Goal: Communication & Community: Participate in discussion

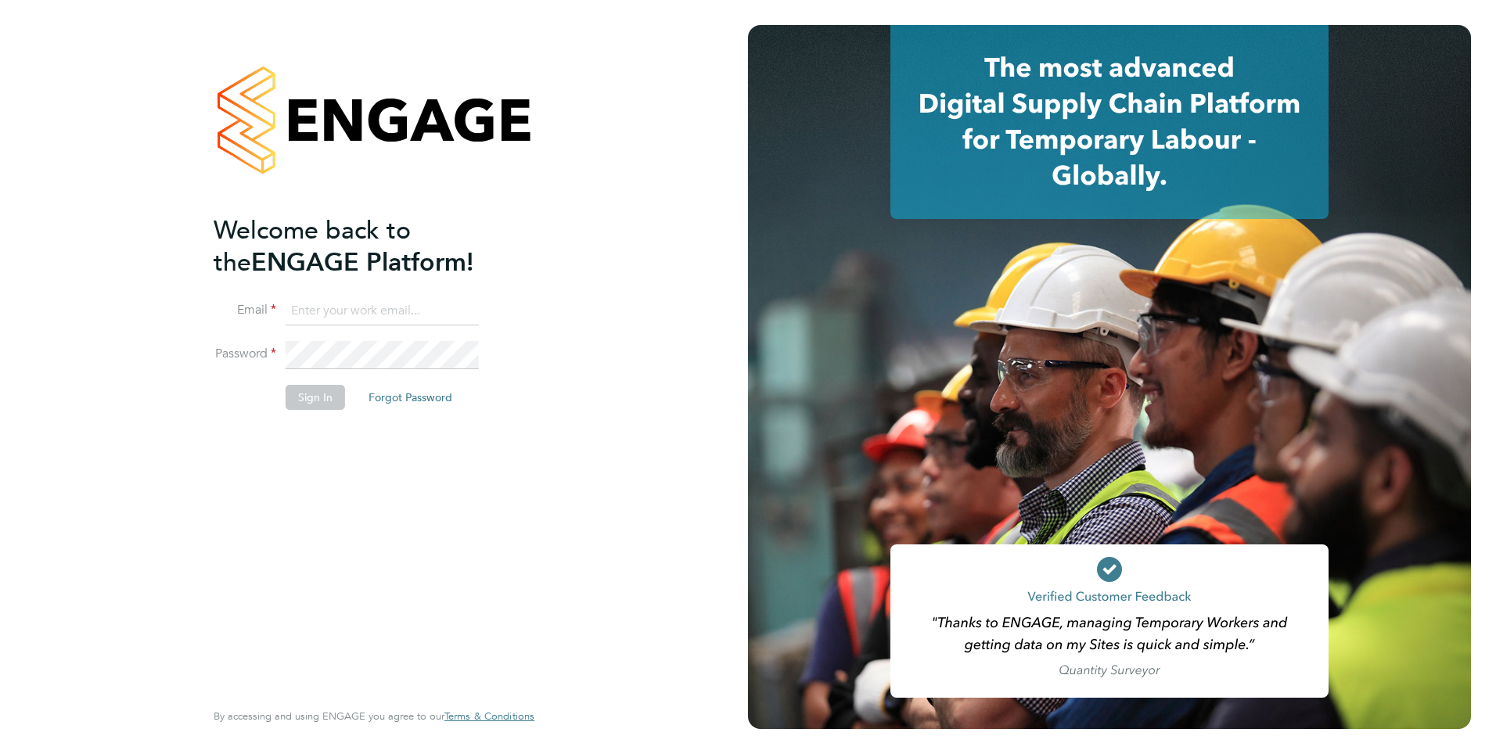
type input "mahnaz.asgari@ncclondon.ac.uk"
click at [315, 399] on button "Sign In" at bounding box center [315, 397] width 59 height 25
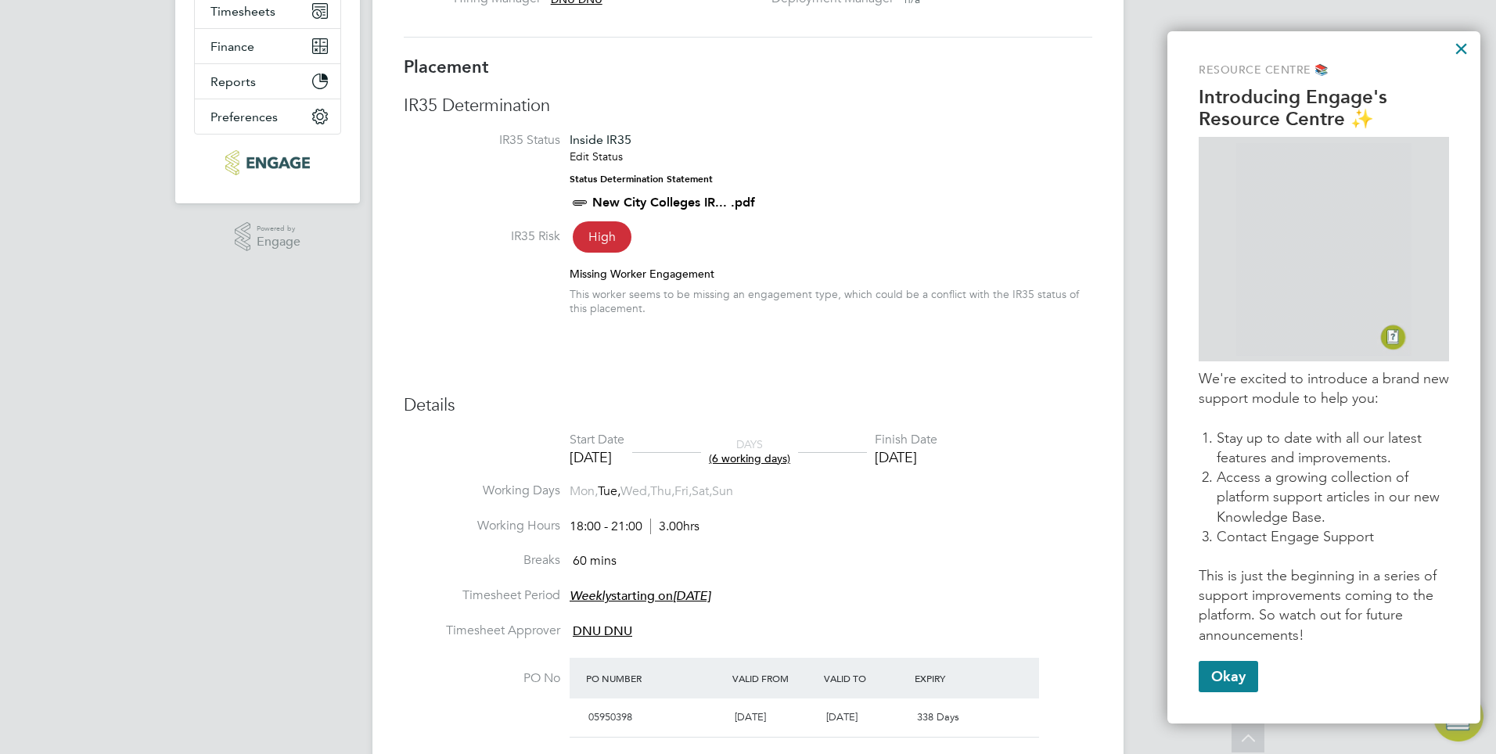
scroll to position [118, 0]
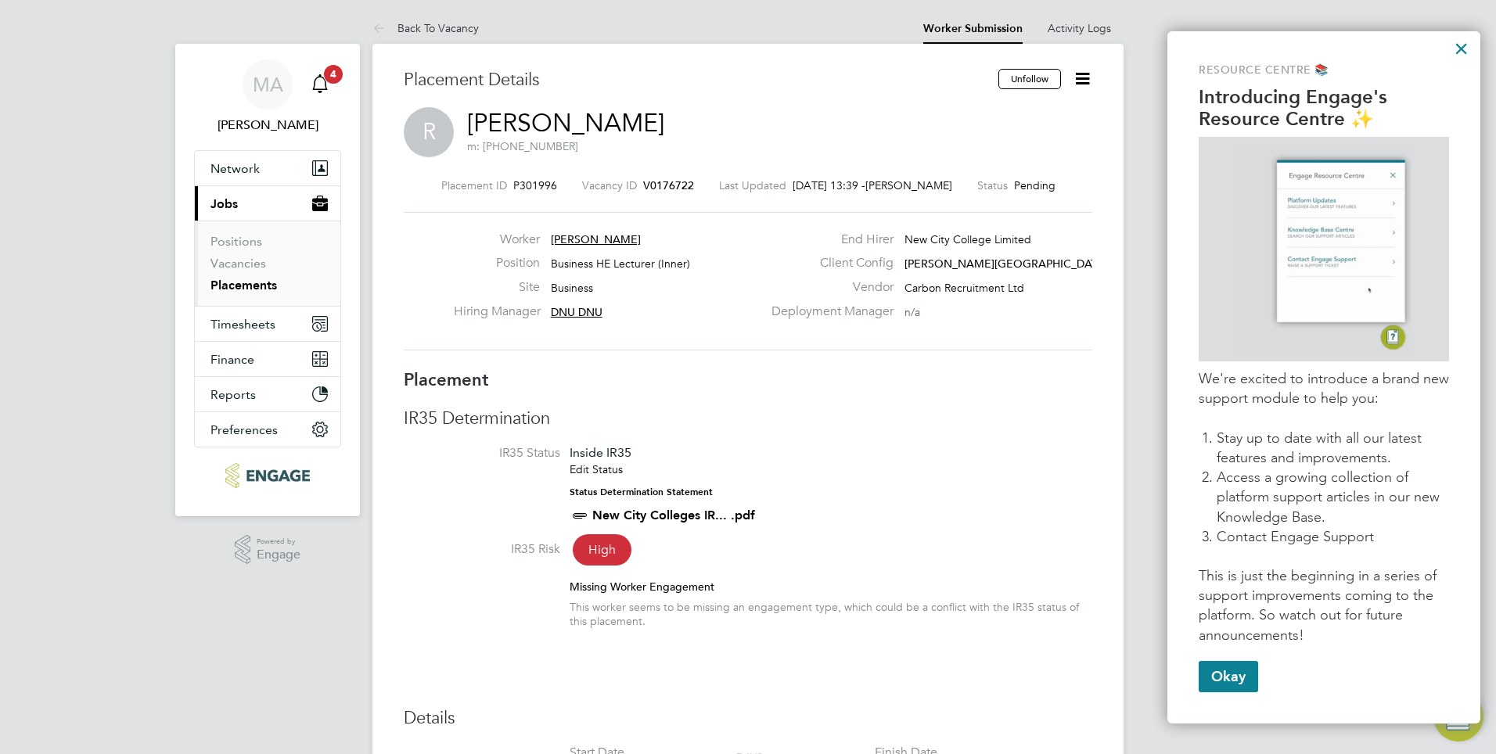
click at [326, 81] on link "Notifications 4" at bounding box center [319, 84] width 31 height 50
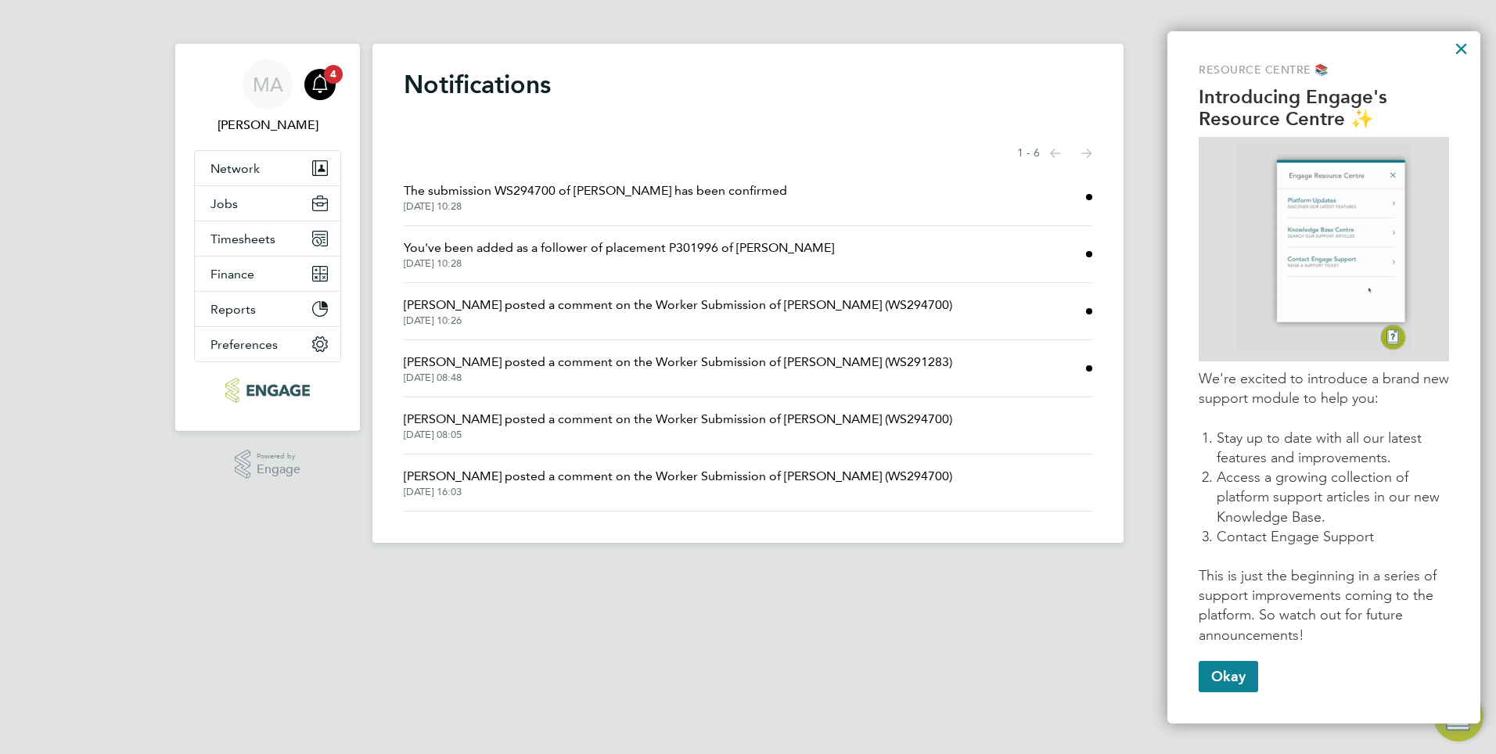
click at [468, 203] on span "[DATE] 10:28" at bounding box center [595, 206] width 383 height 13
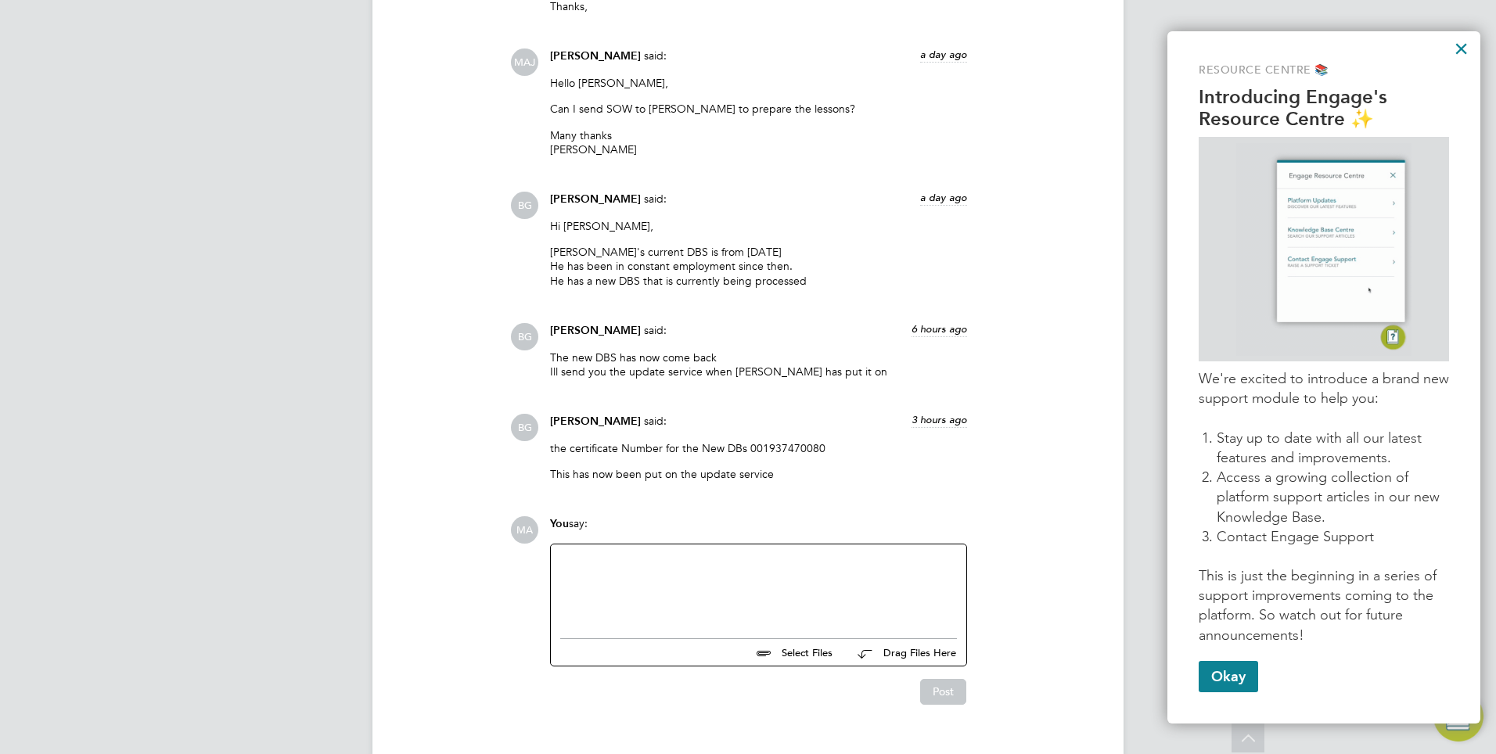
scroll to position [3647, 0]
click at [671, 552] on div at bounding box center [758, 585] width 397 height 67
click at [948, 678] on button "Post" at bounding box center [943, 690] width 46 height 25
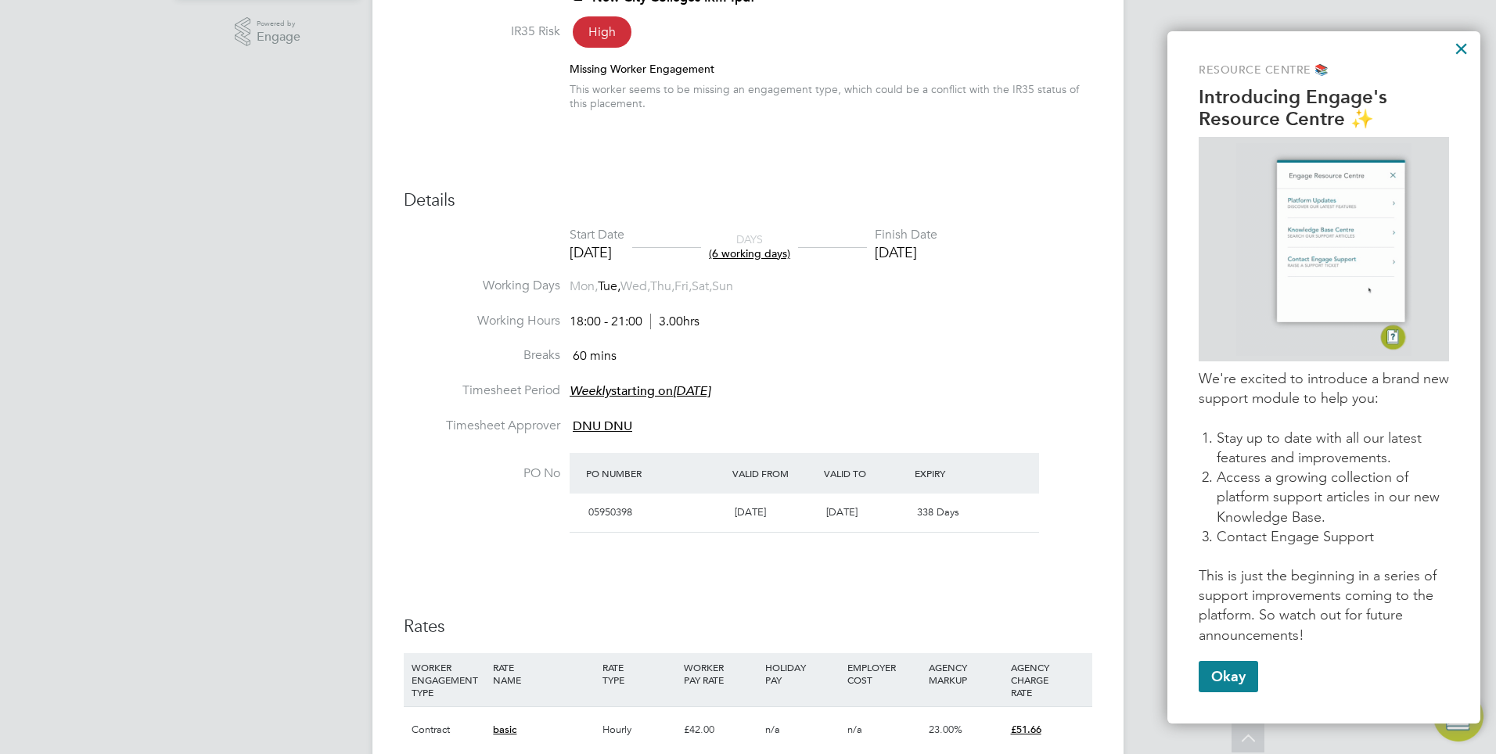
scroll to position [49, 0]
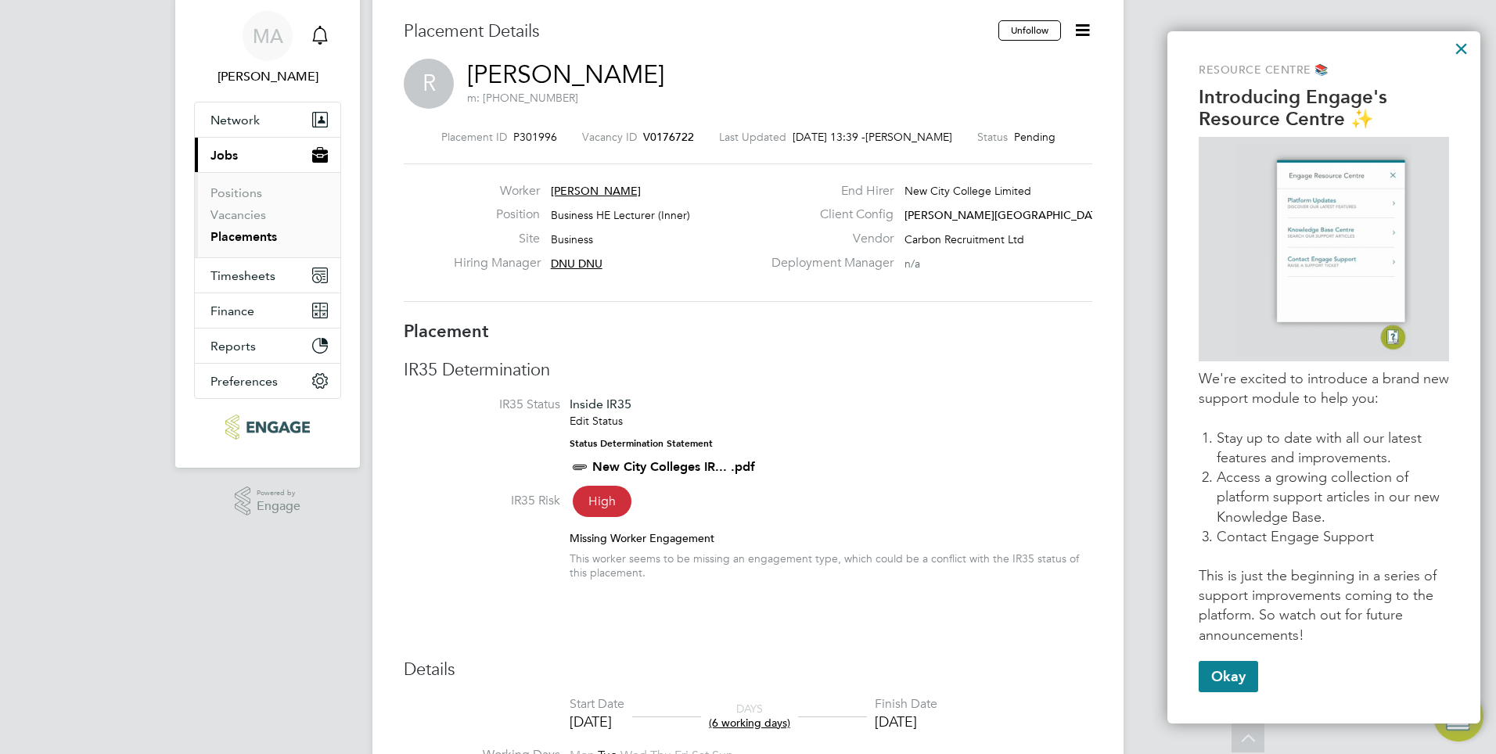
click at [317, 38] on icon "Main navigation" at bounding box center [320, 35] width 19 height 19
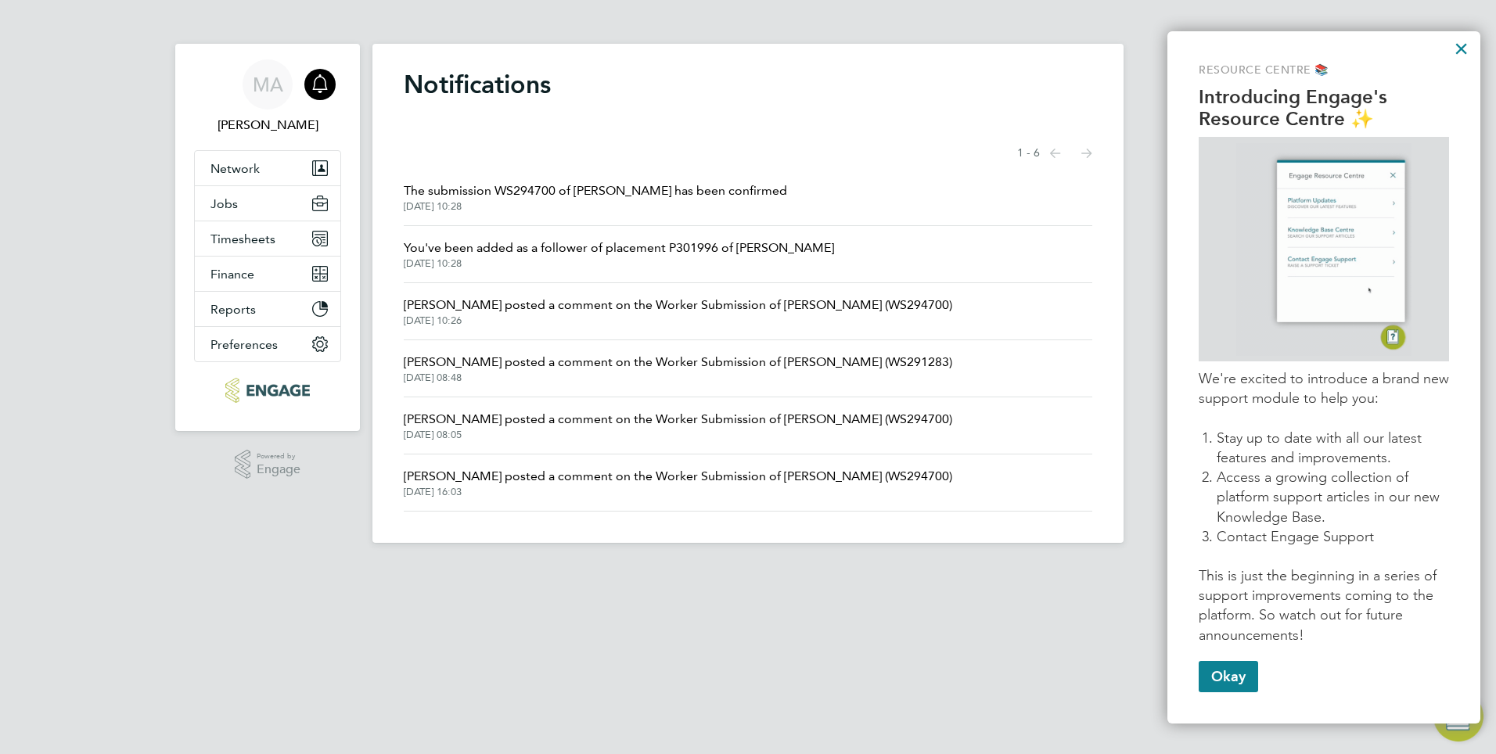
click at [512, 247] on span "You've been added as a follower of placement P301996 of [PERSON_NAME]" at bounding box center [619, 248] width 430 height 19
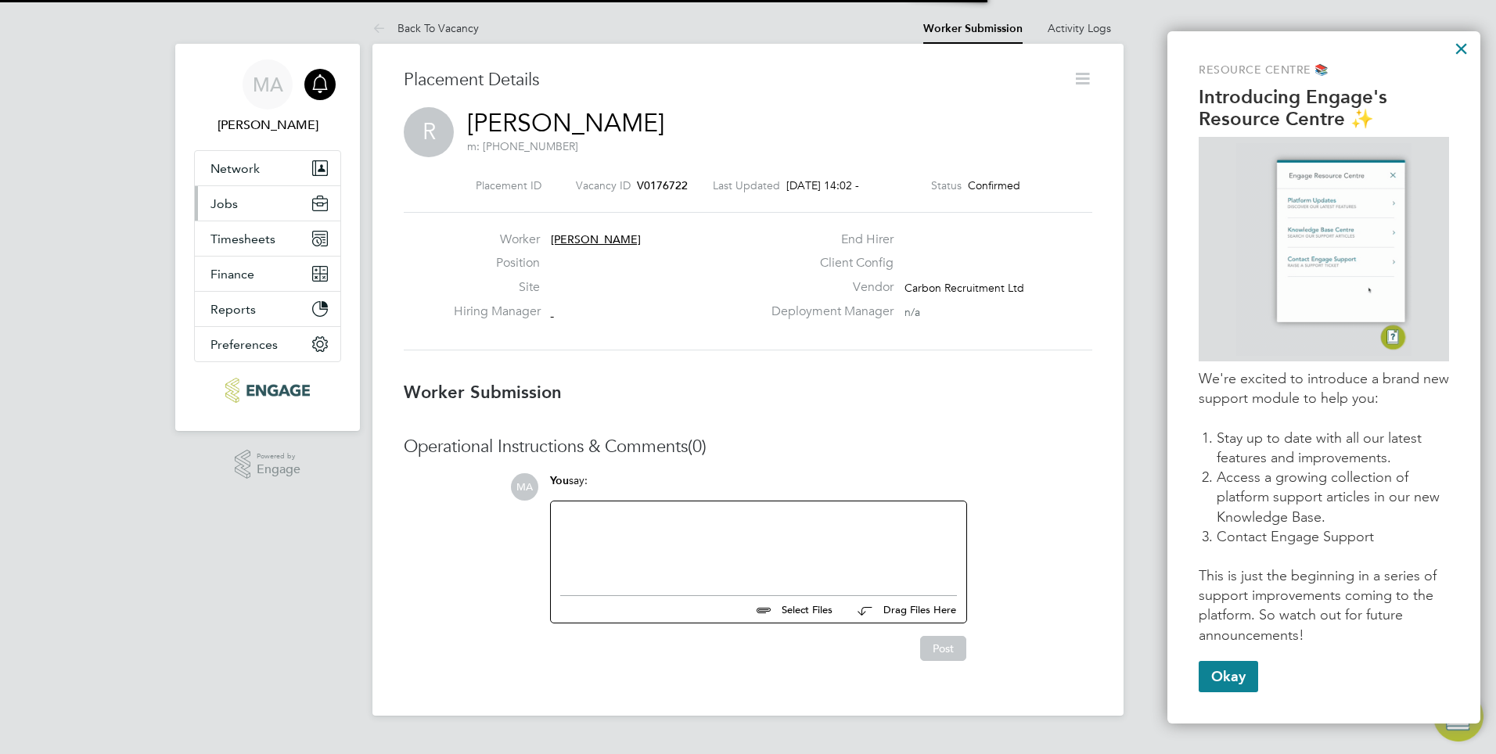
scroll to position [25, 309]
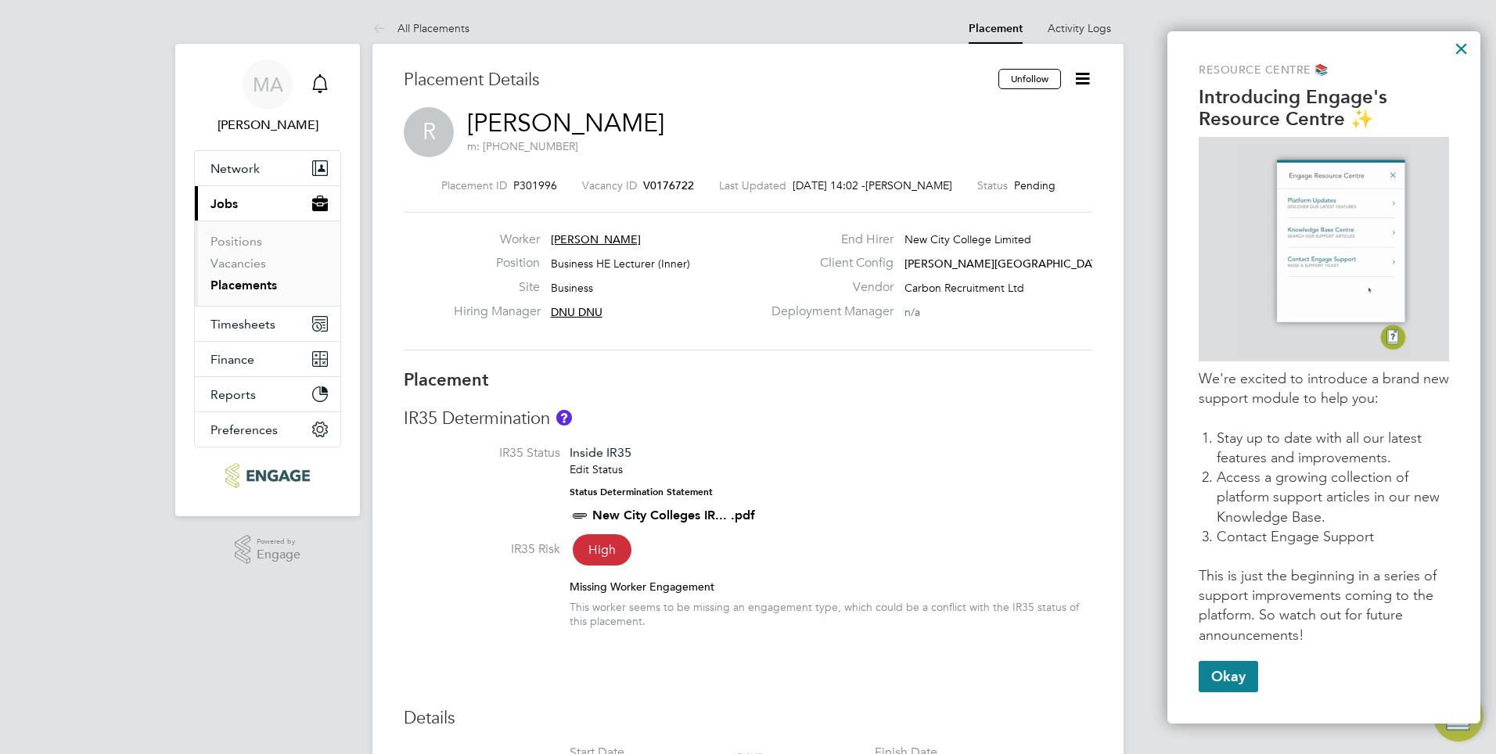
click at [318, 81] on icon "Main navigation" at bounding box center [320, 83] width 19 height 19
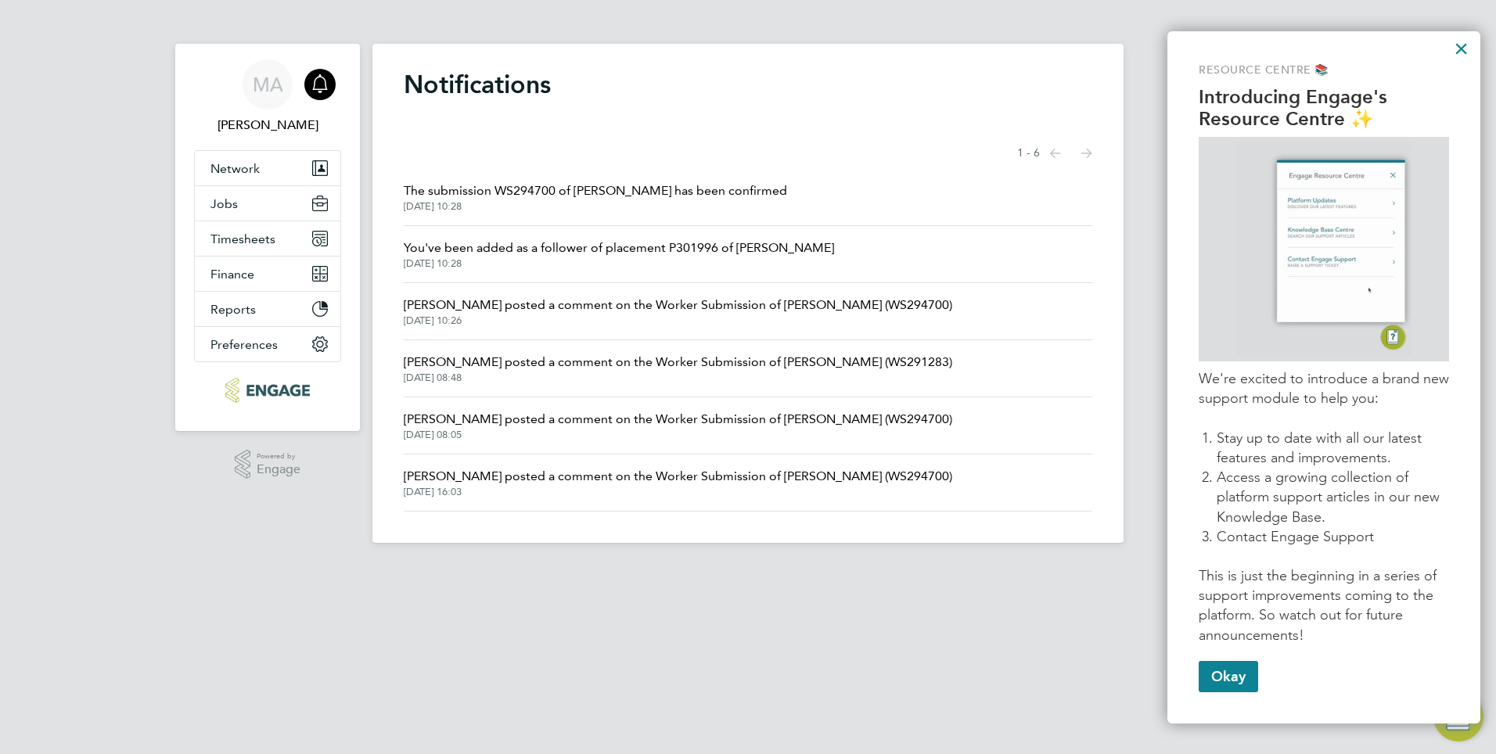
click at [461, 322] on span "[DATE] 10:26" at bounding box center [678, 321] width 549 height 13
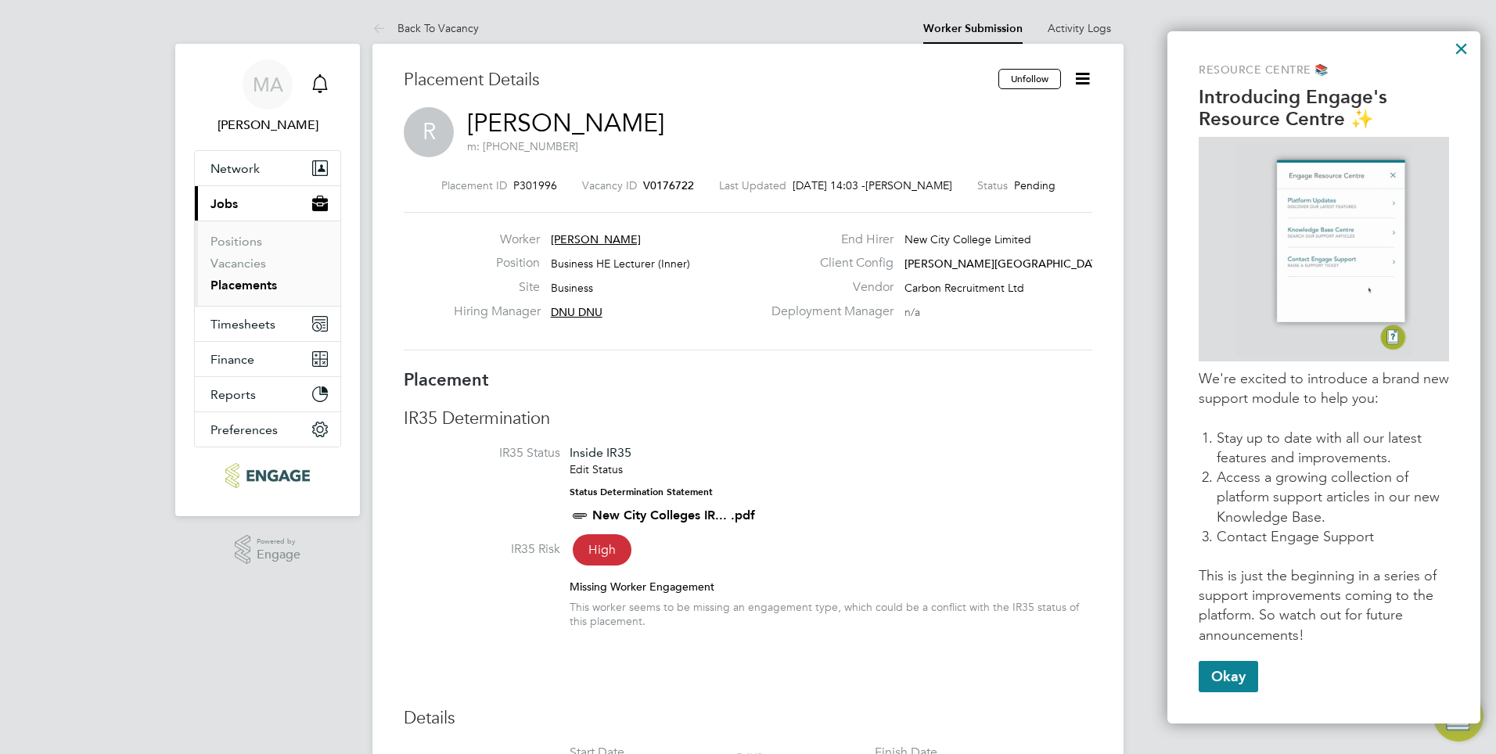
click at [326, 81] on icon "Main navigation" at bounding box center [320, 83] width 19 height 19
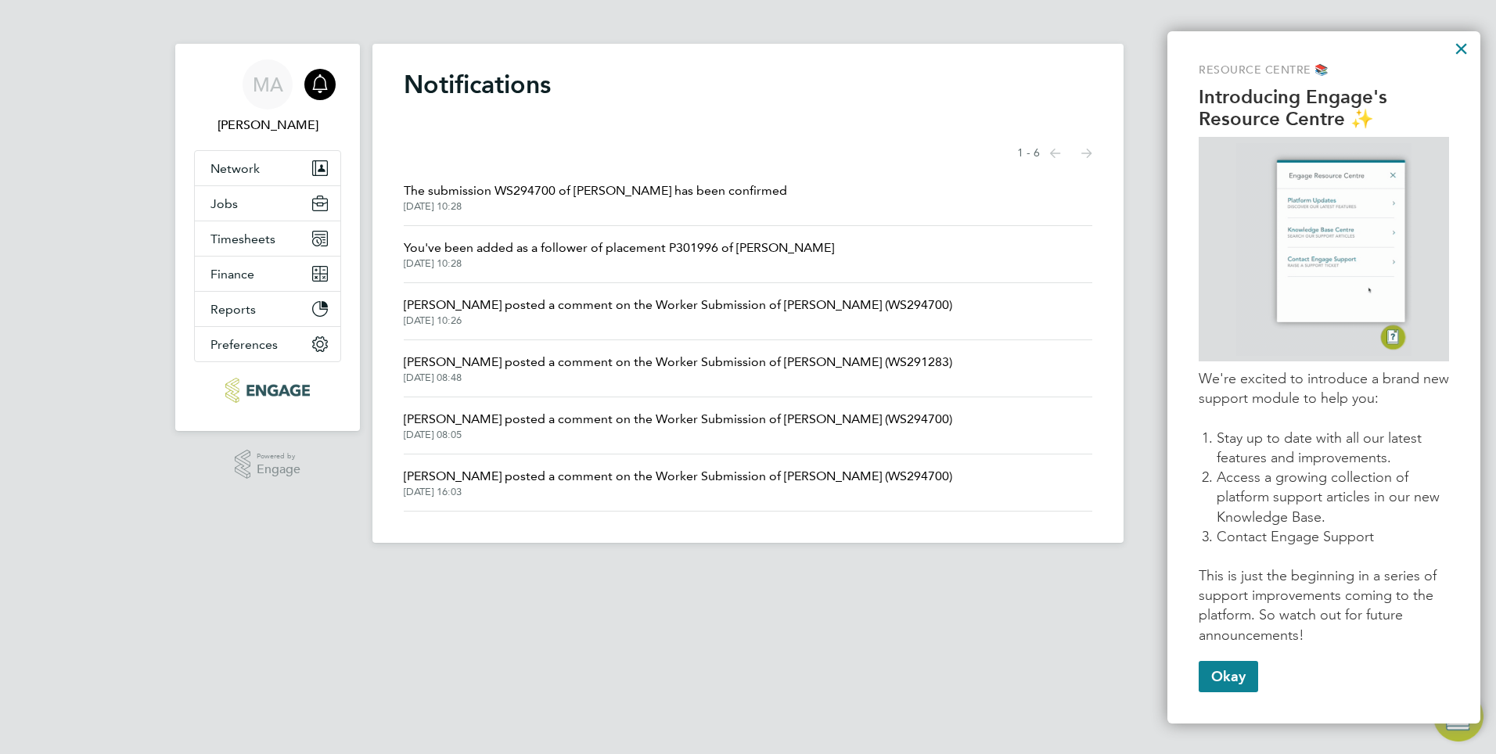
click at [455, 370] on span "[PERSON_NAME] posted a comment on the Worker Submission of [PERSON_NAME] (WS291…" at bounding box center [678, 362] width 549 height 19
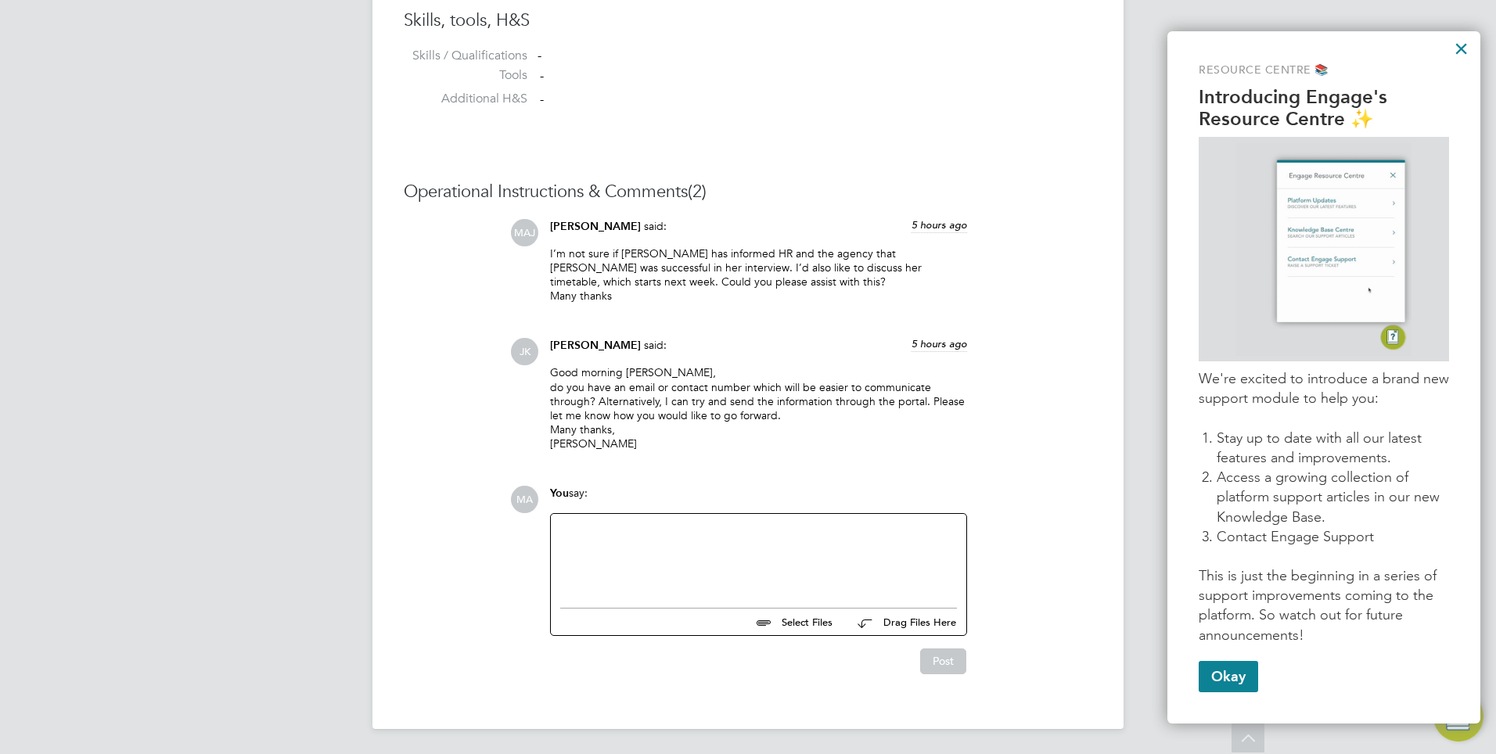
click at [616, 527] on div at bounding box center [758, 557] width 397 height 67
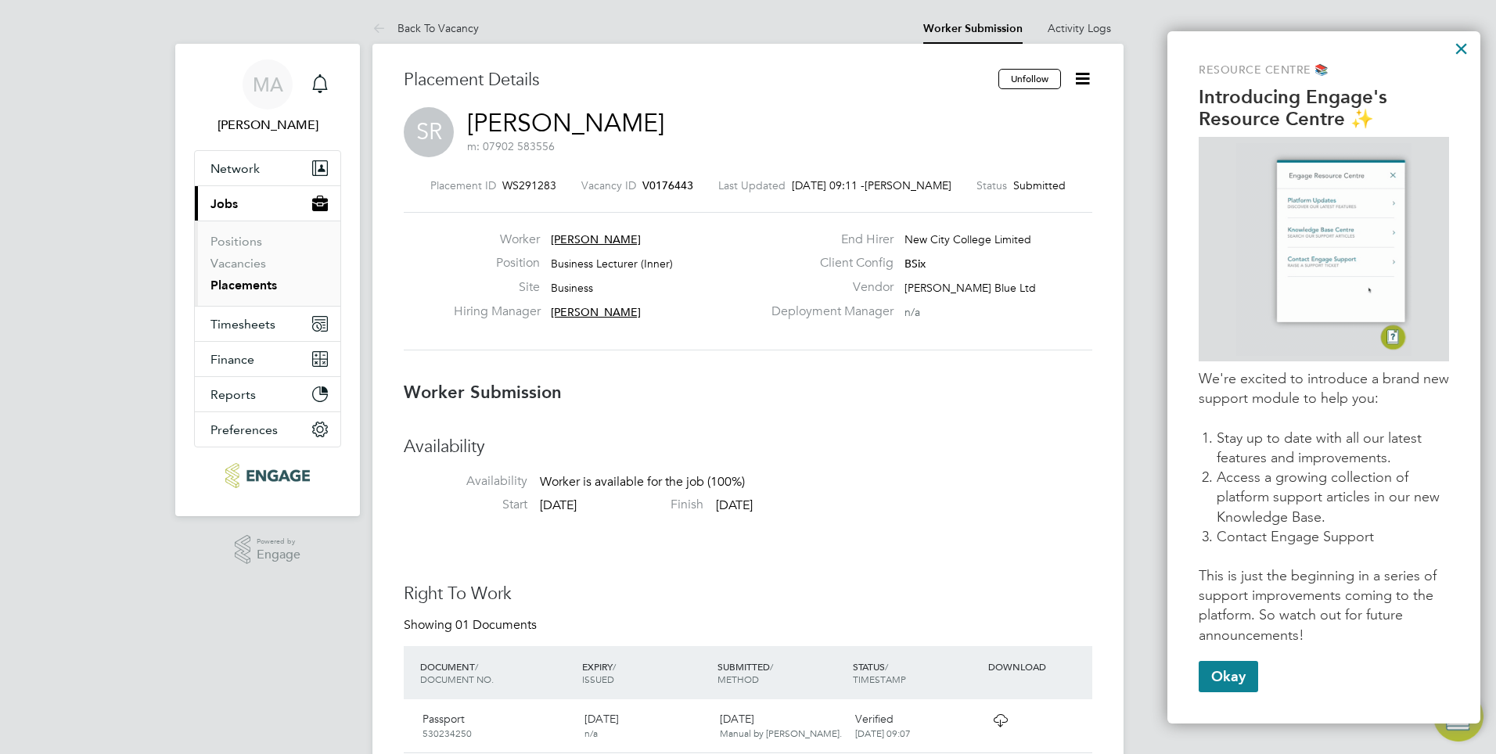
click at [641, 238] on span "[PERSON_NAME]" at bounding box center [596, 239] width 90 height 14
click at [641, 237] on span "[PERSON_NAME]" at bounding box center [596, 239] width 90 height 14
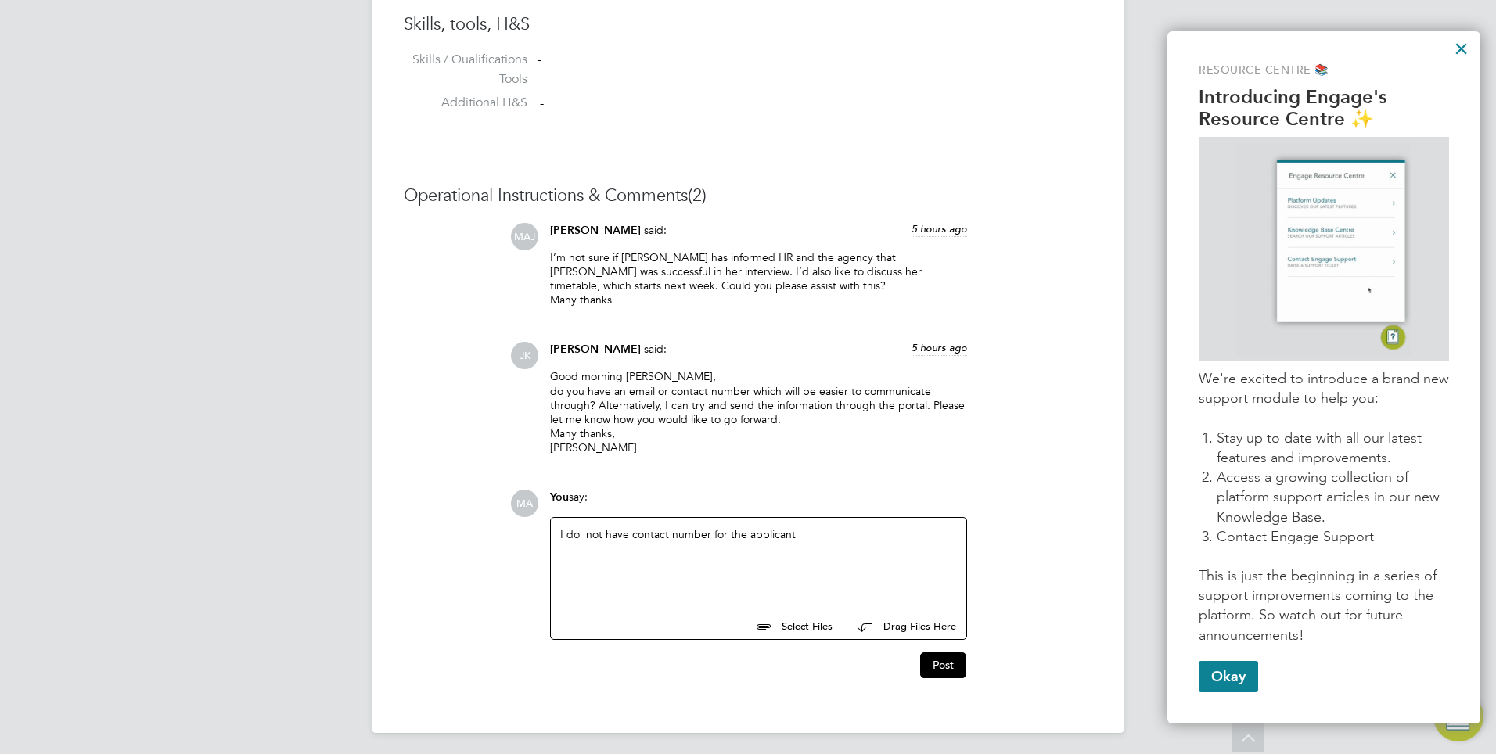
scroll to position [1272, 0]
click at [563, 532] on div "I do not have contact number for the applicant" at bounding box center [758, 557] width 397 height 67
click at [565, 530] on div "Isorry, I do not have contact number for the applicant" at bounding box center [758, 557] width 397 height 67
click at [829, 531] on div "sorry, I do not have contact number for the applicant" at bounding box center [758, 557] width 397 height 67
click at [953, 664] on button "Post" at bounding box center [943, 661] width 46 height 25
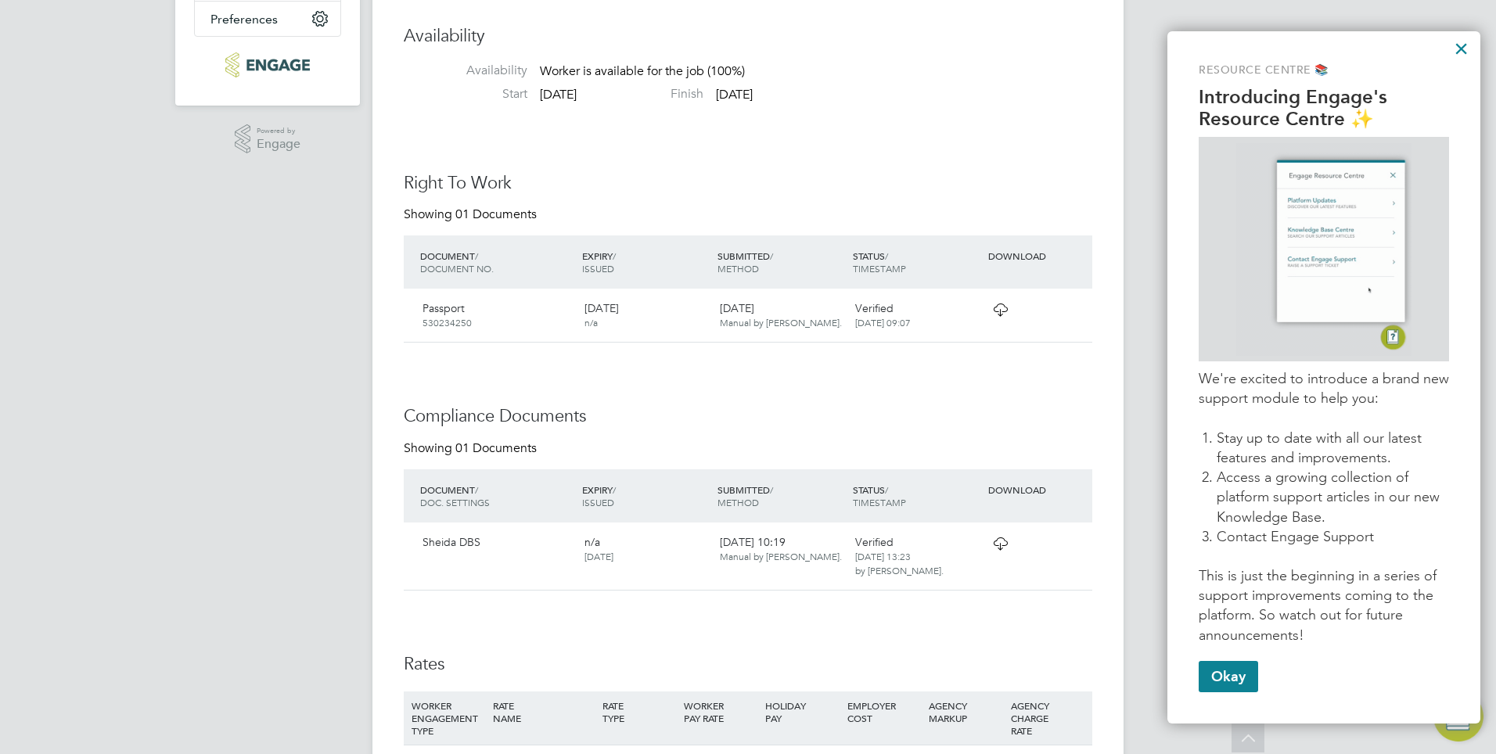
scroll to position [0, 0]
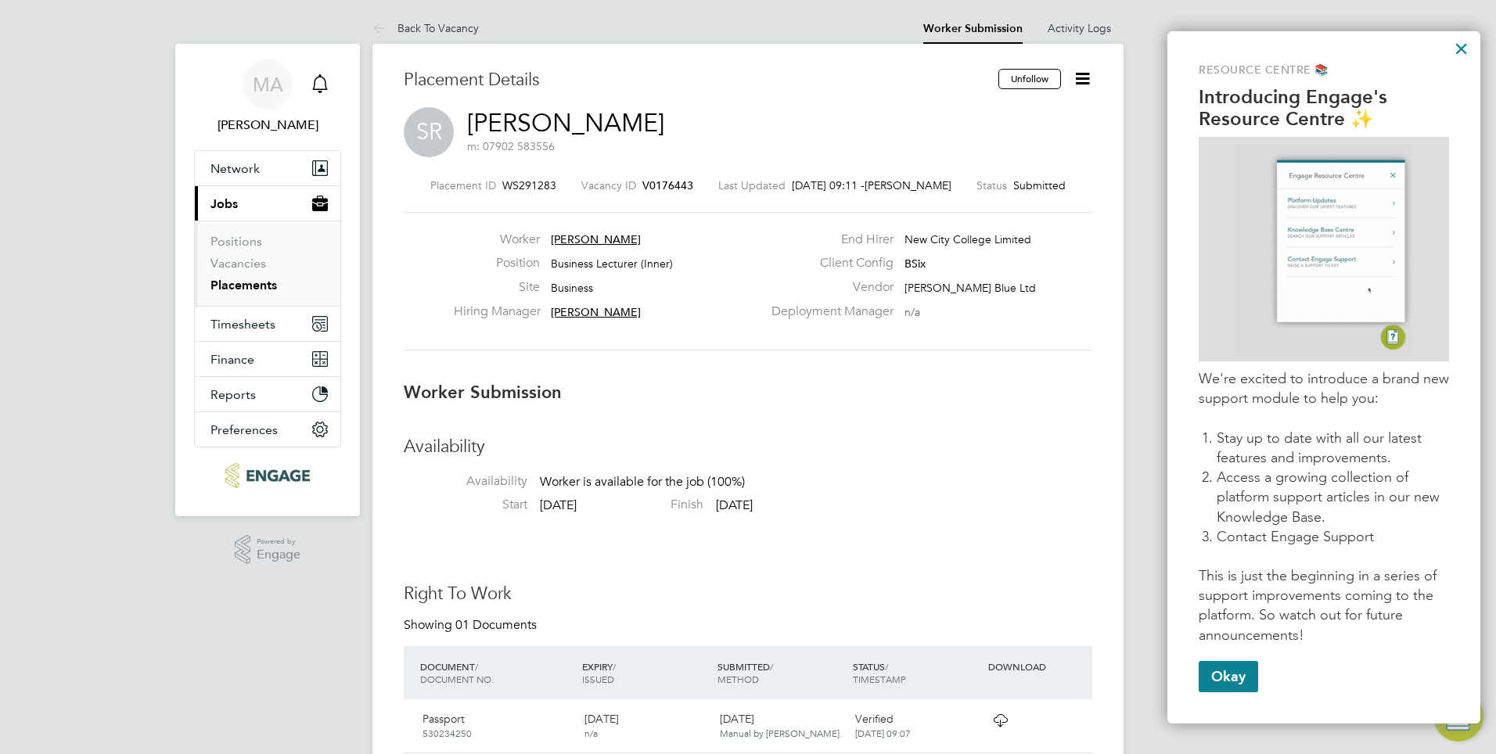
click at [322, 82] on icon "Main navigation" at bounding box center [320, 83] width 19 height 19
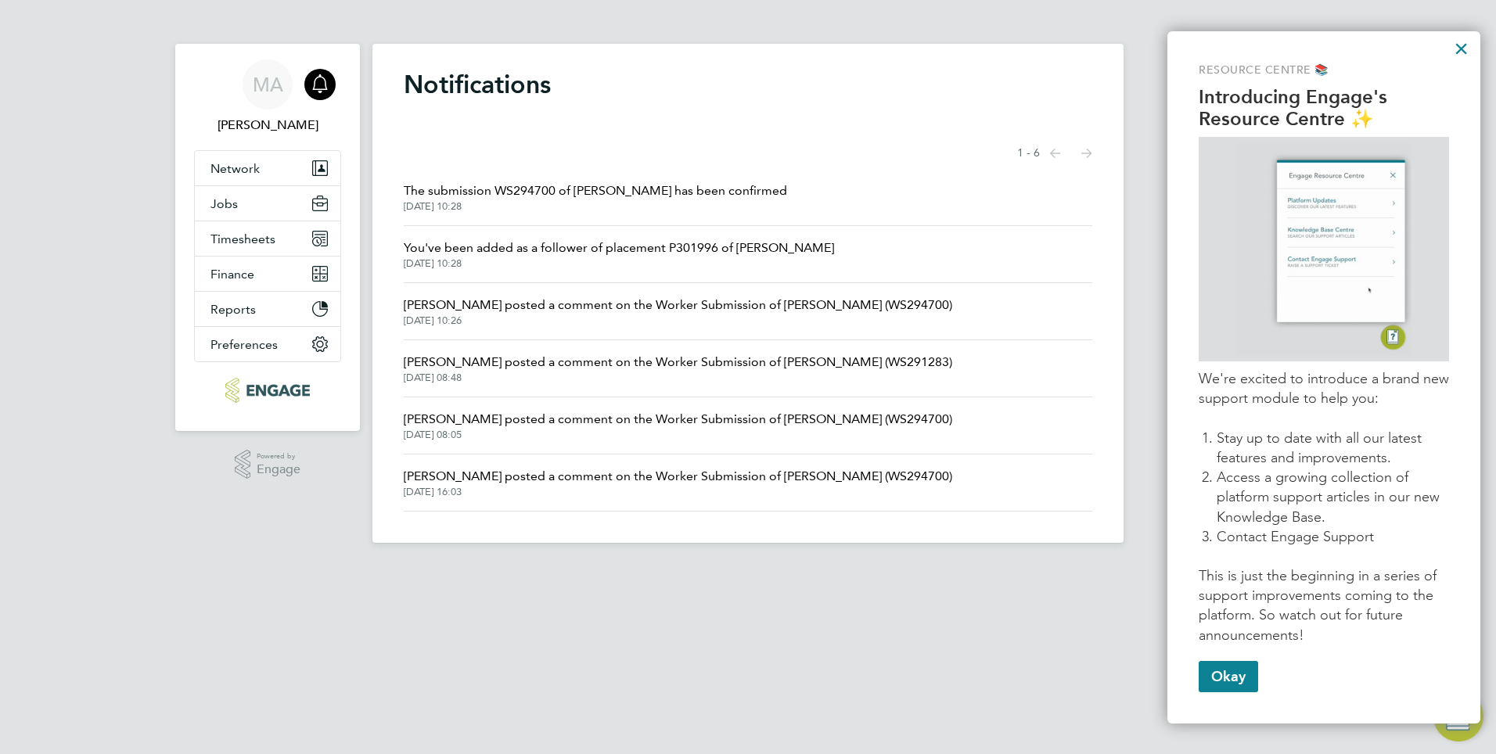
click at [444, 425] on span "[PERSON_NAME] posted a comment on the Worker Submission of [PERSON_NAME] (WS294…" at bounding box center [678, 419] width 549 height 19
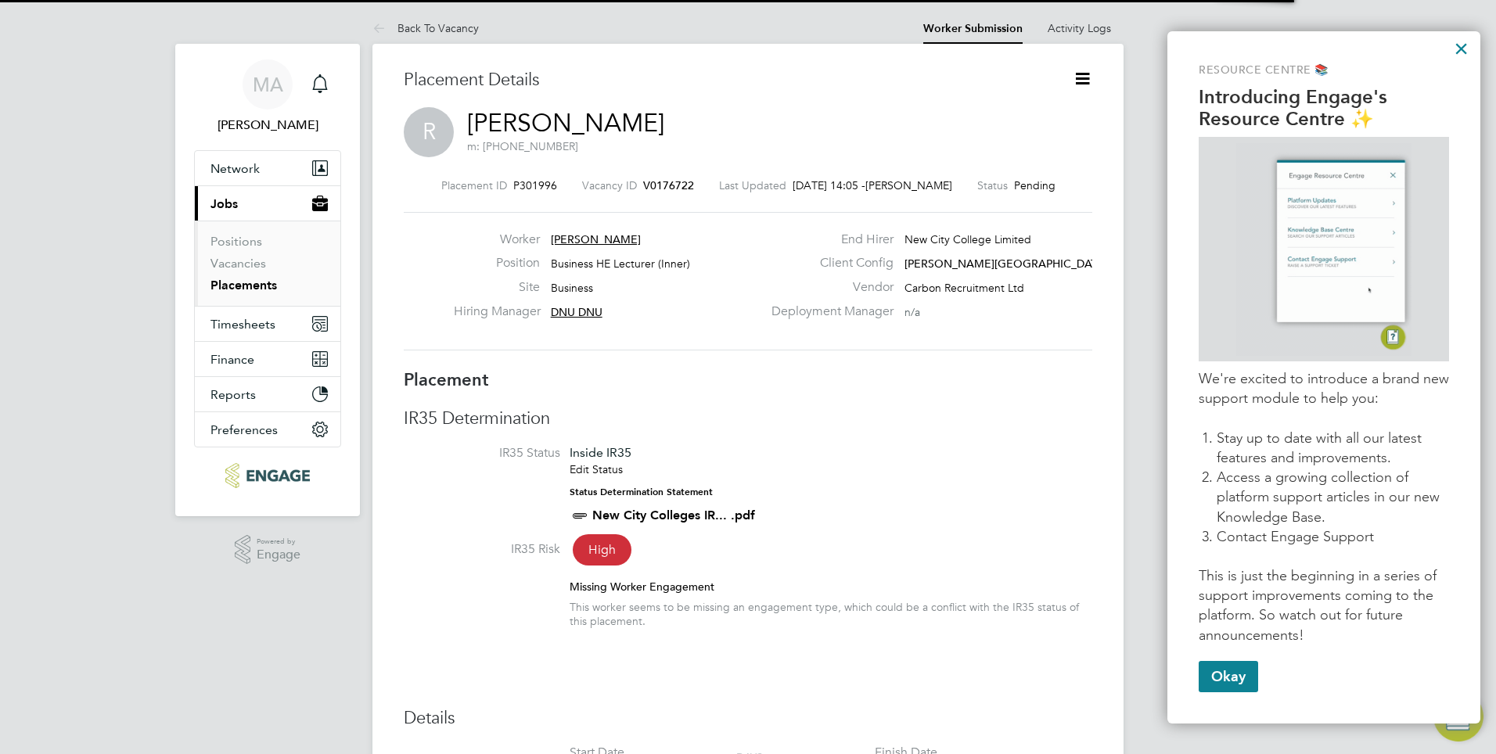
scroll to position [25, 309]
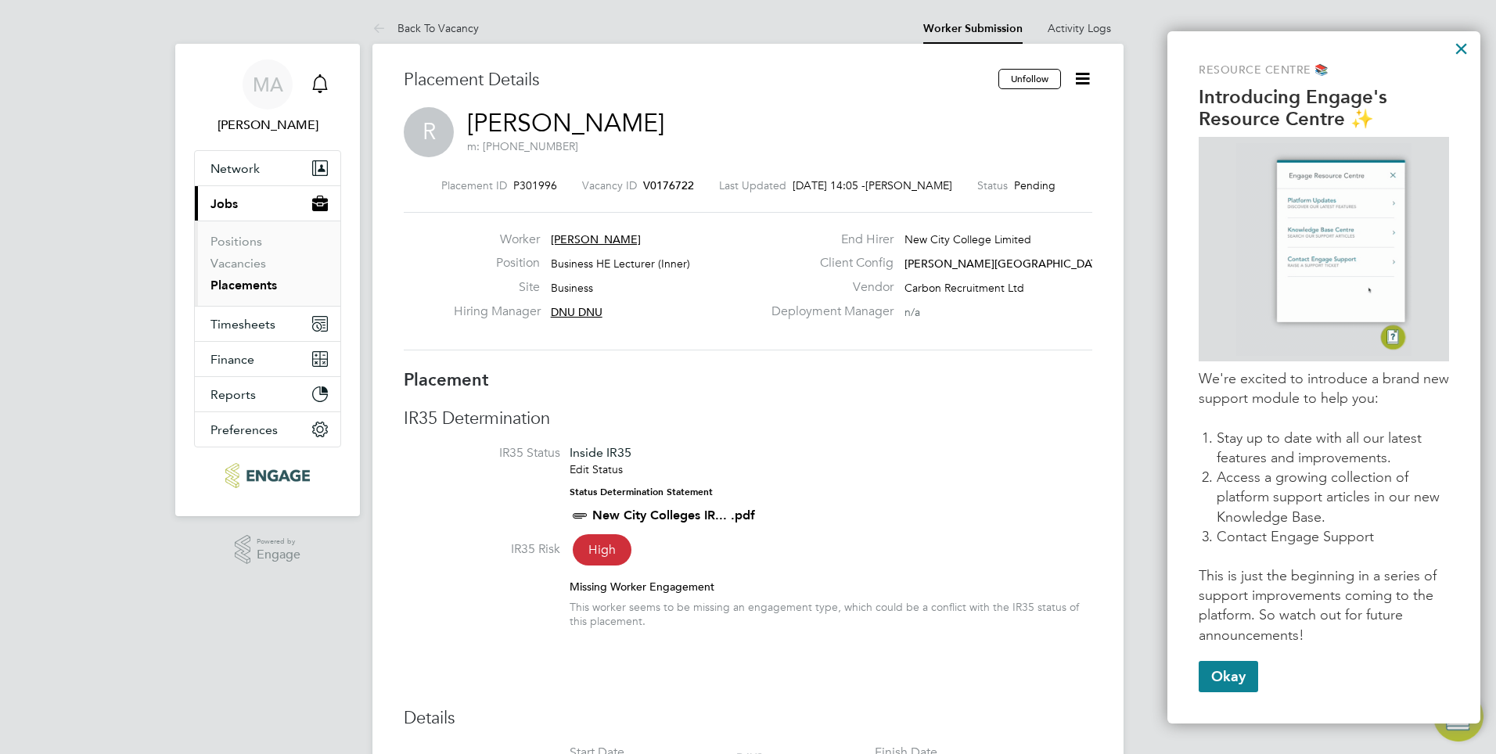
click at [322, 88] on icon "Main navigation" at bounding box center [320, 83] width 19 height 19
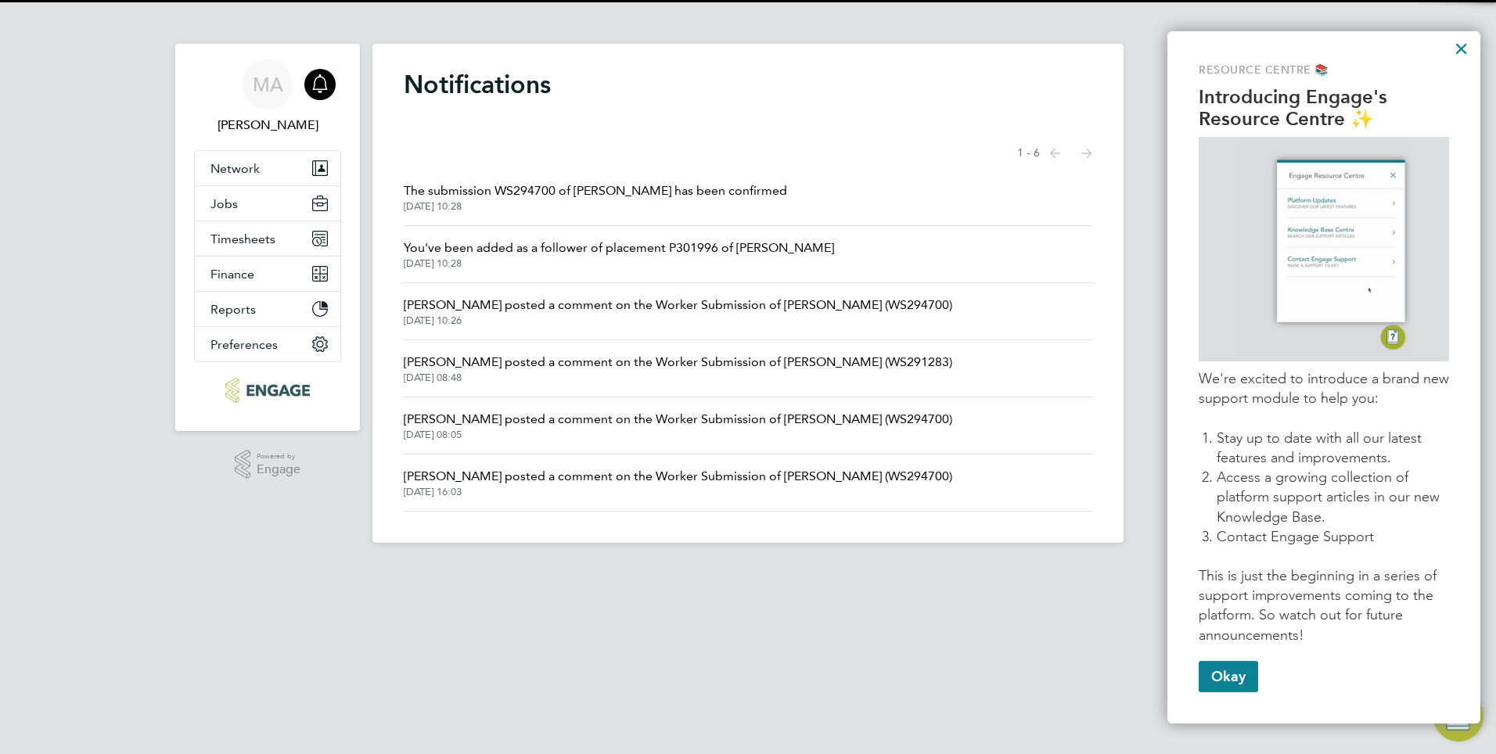
click at [474, 480] on span "[PERSON_NAME] posted a comment on the Worker Submission of [PERSON_NAME] (WS294…" at bounding box center [678, 476] width 549 height 19
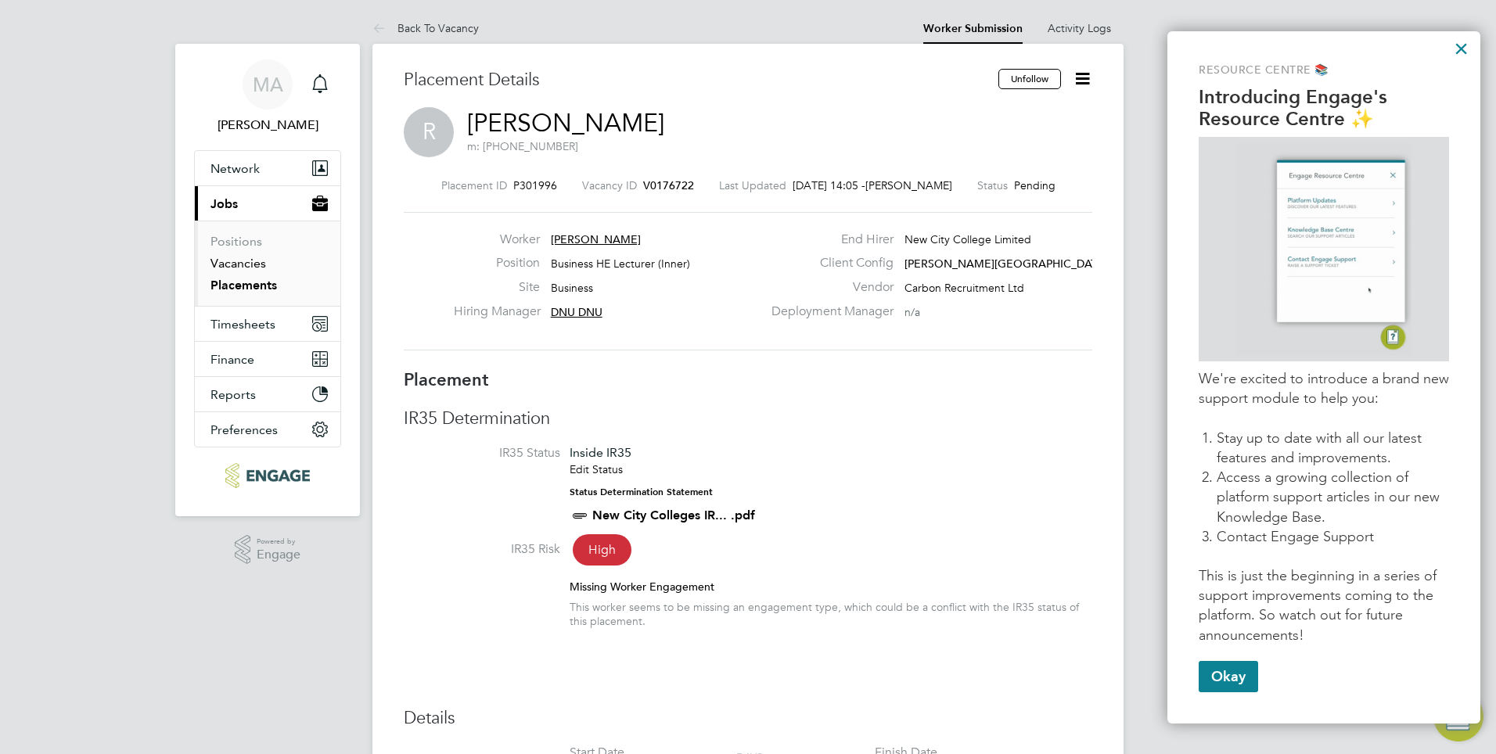
drag, startPoint x: 241, startPoint y: 262, endPoint x: 356, endPoint y: 273, distance: 115.6
click at [242, 262] on link "Vacancies" at bounding box center [238, 263] width 56 height 15
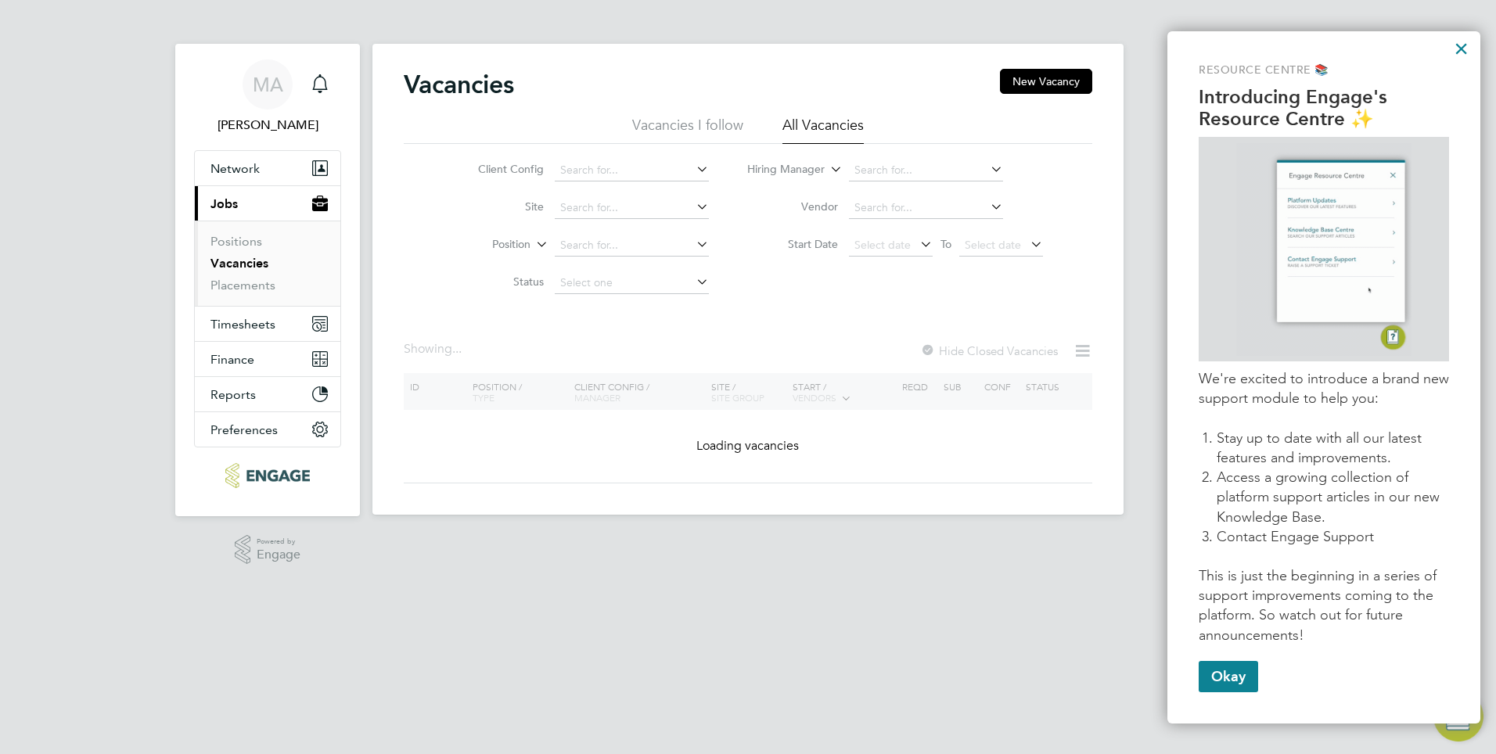
click at [832, 126] on li "All Vacancies" at bounding box center [823, 130] width 81 height 28
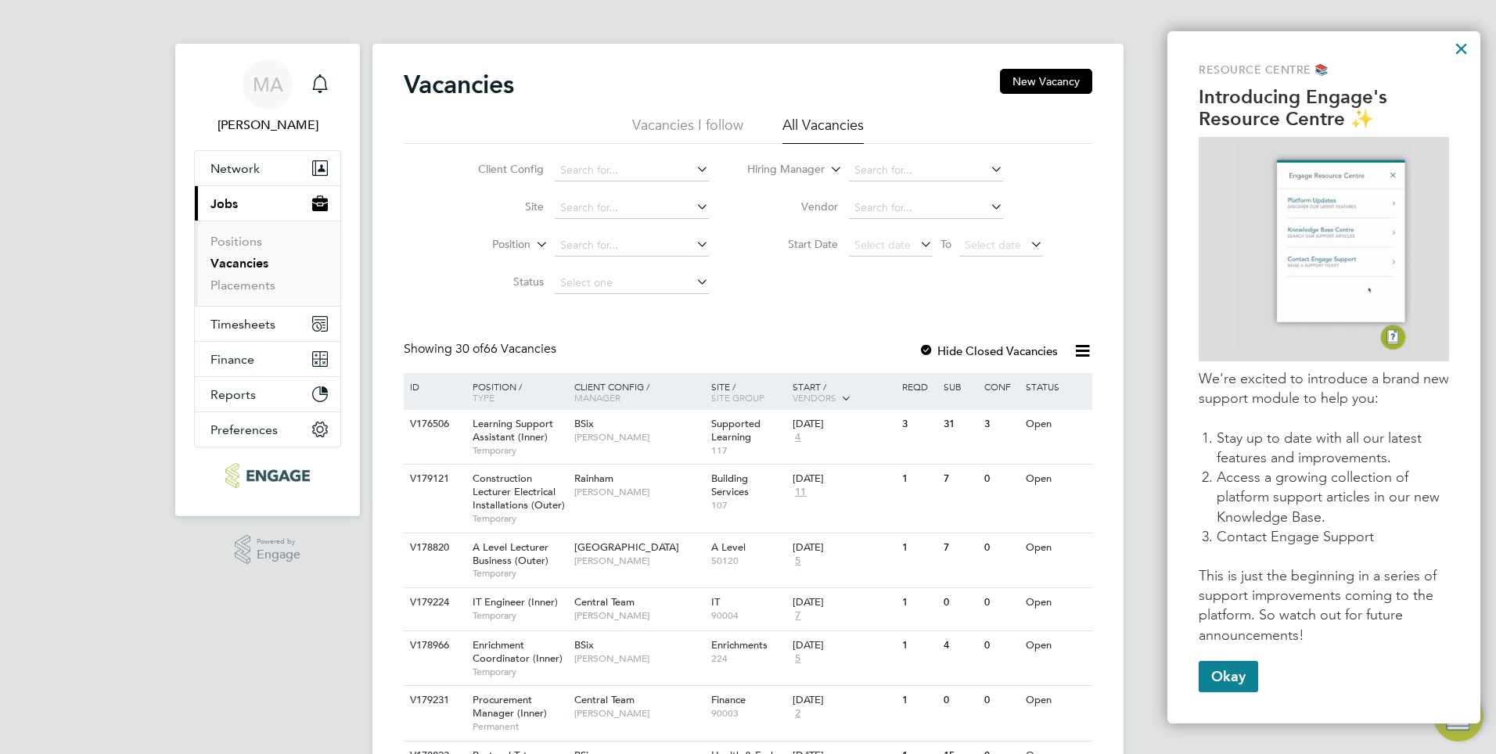
click at [988, 171] on icon at bounding box center [988, 169] width 0 height 22
